Goal: Task Accomplishment & Management: Manage account settings

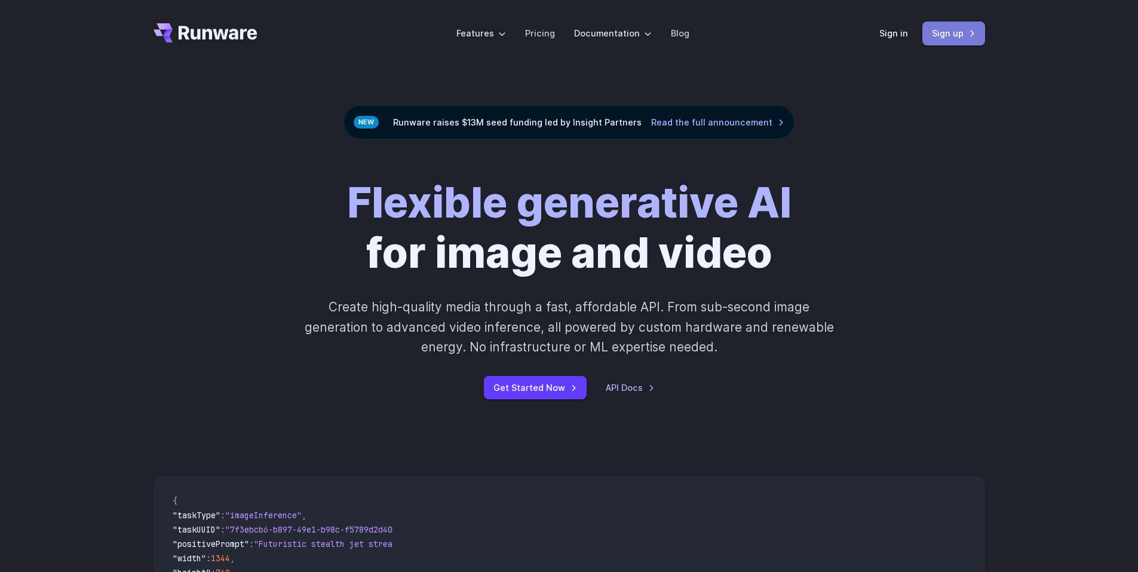
click at [967, 30] on link "Sign up" at bounding box center [953, 33] width 63 height 23
click at [905, 37] on link "Sign in" at bounding box center [893, 33] width 29 height 14
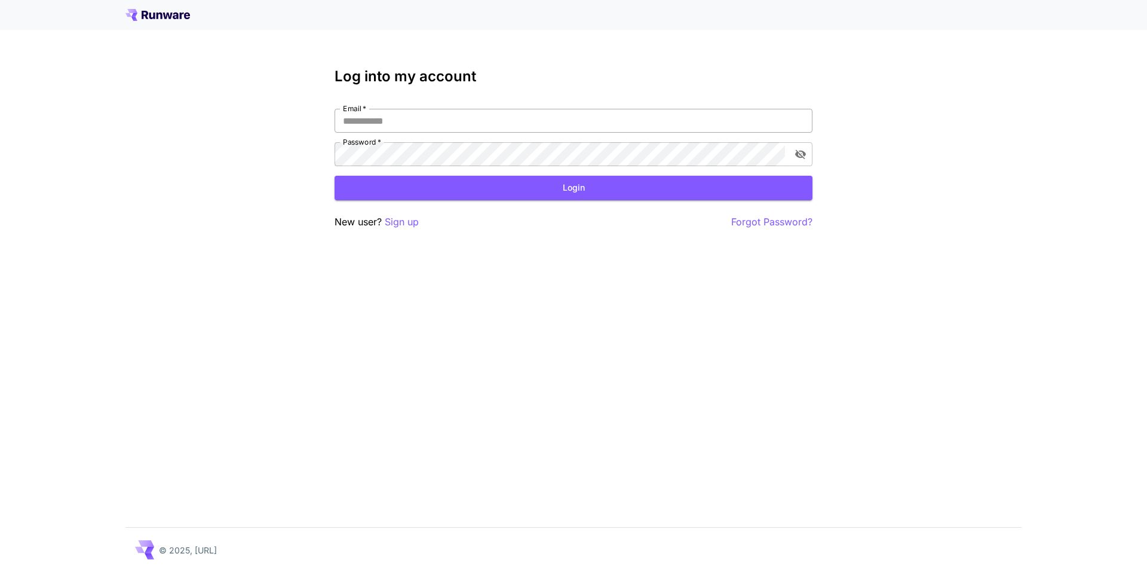
click at [400, 116] on input "Email   *" at bounding box center [574, 121] width 478 height 24
type input "**********"
click at [798, 159] on icon "toggle password visibility" at bounding box center [801, 154] width 12 height 12
click at [621, 189] on button "Login" at bounding box center [574, 188] width 478 height 24
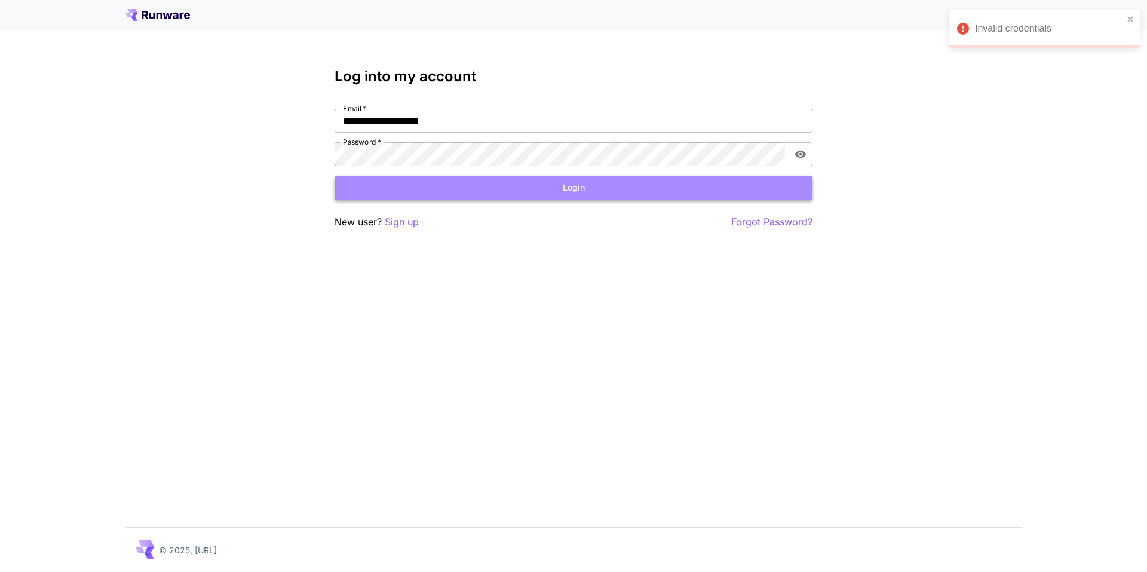
click at [502, 189] on button "Login" at bounding box center [574, 188] width 478 height 24
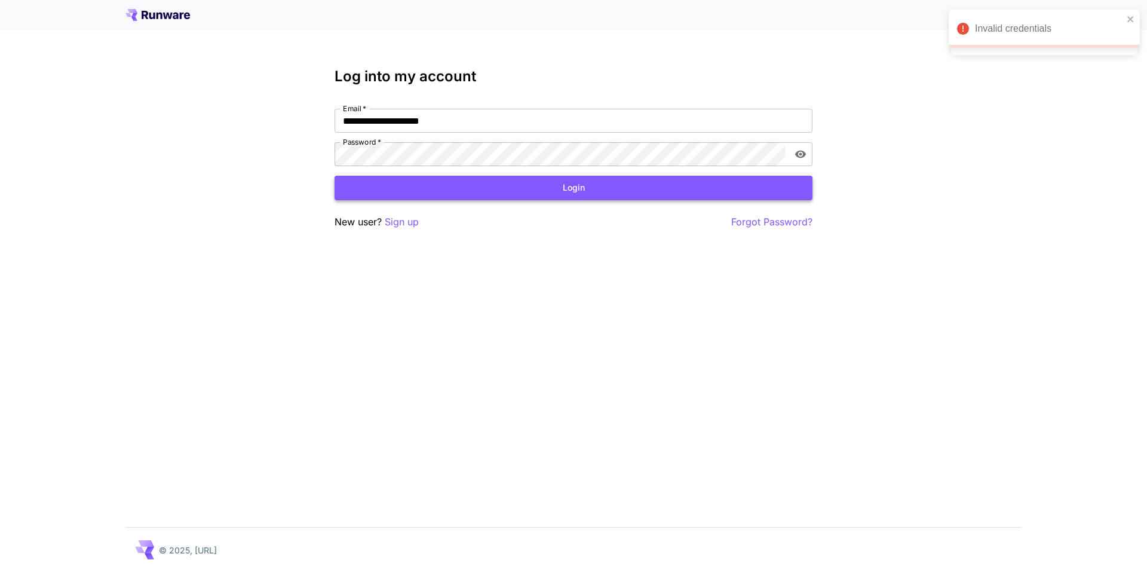
click at [612, 180] on button "Login" at bounding box center [574, 188] width 478 height 24
click button "Login" at bounding box center [574, 188] width 478 height 24
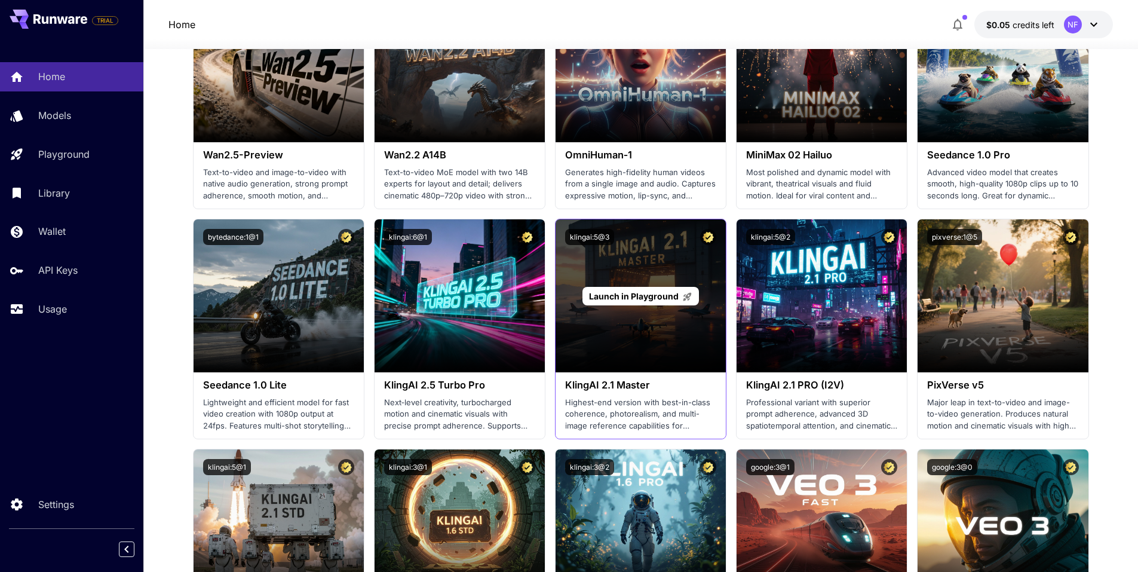
scroll to position [478, 0]
